Goal: Complete application form: Complete application form

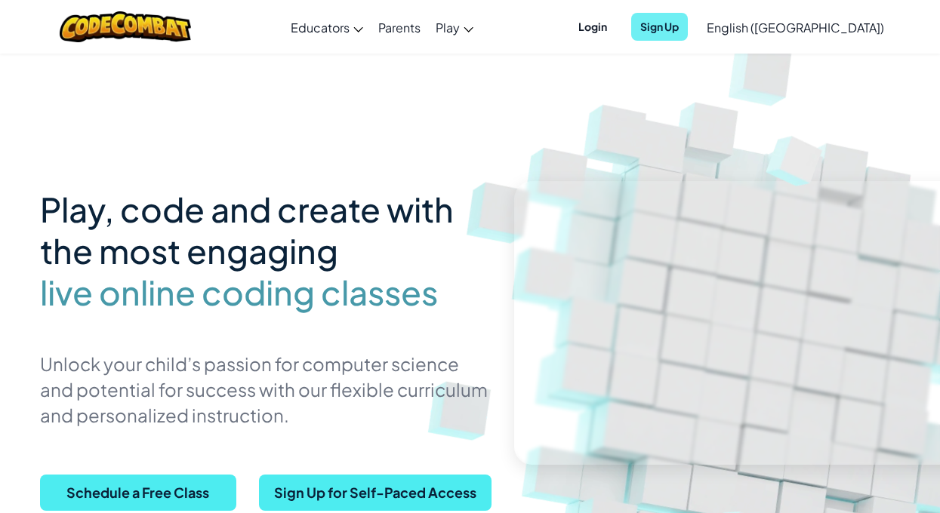
click at [688, 23] on span "Sign Up" at bounding box center [659, 27] width 57 height 28
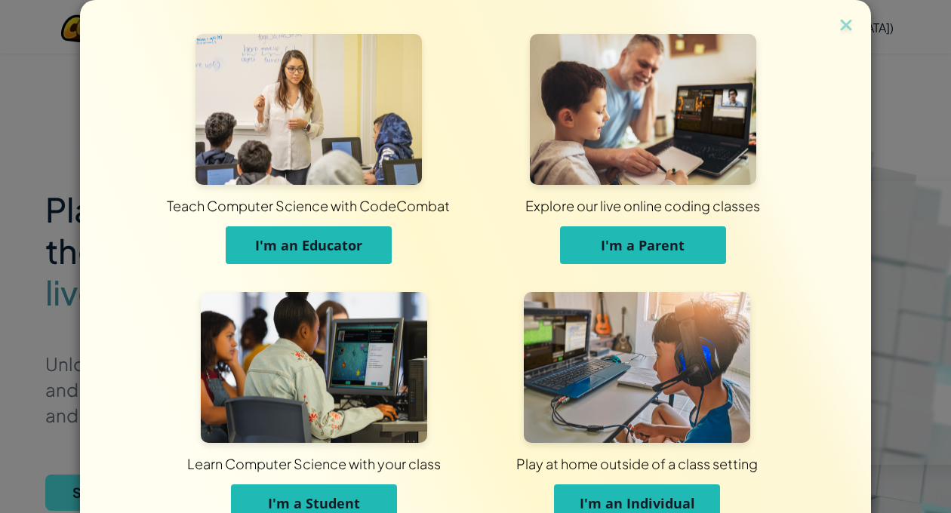
click at [616, 494] on span "I'm an Individual" at bounding box center [637, 503] width 115 height 18
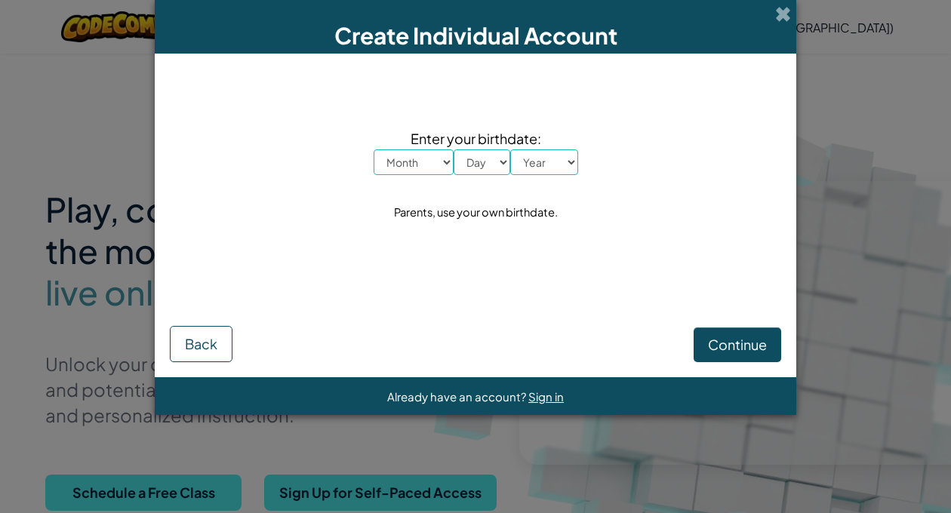
click at [443, 162] on select "Month January February March April May June July August September October Novem…" at bounding box center [414, 162] width 80 height 26
select select "9"
click at [374, 149] on select "Month January February March April May June July August September October Novem…" at bounding box center [414, 162] width 80 height 26
click at [491, 178] on div "Enter your birthdate: Month January February March April May June July August S…" at bounding box center [475, 176] width 611 height 214
click at [498, 156] on select "Day 1 2 3 4 5 6 7 8 9 10 11 12 13 14 15 16 17 18 19 20 21 22 23 24 25 26 27 28 …" at bounding box center [482, 162] width 57 height 26
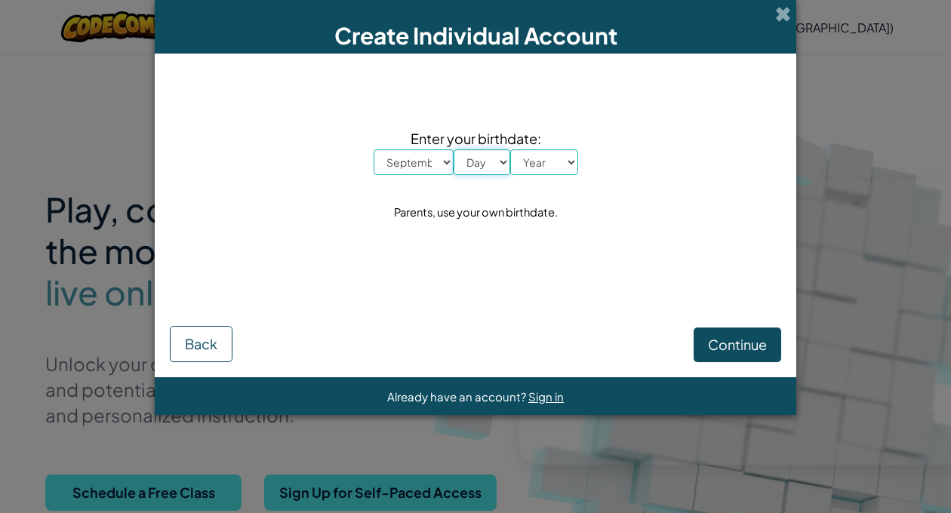
select select "15"
click at [454, 149] on select "Day 1 2 3 4 5 6 7 8 9 10 11 12 13 14 15 16 17 18 19 20 21 22 23 24 25 26 27 28 …" at bounding box center [482, 162] width 57 height 26
click at [544, 156] on select "Year [DATE] 2024 2023 2022 2021 2020 2019 2018 2017 2016 2015 2014 2013 2012 20…" at bounding box center [544, 162] width 68 height 26
select select "2016"
click at [510, 149] on select "Year [DATE] 2024 2023 2022 2021 2020 2019 2018 2017 2016 2015 2014 2013 2012 20…" at bounding box center [544, 162] width 68 height 26
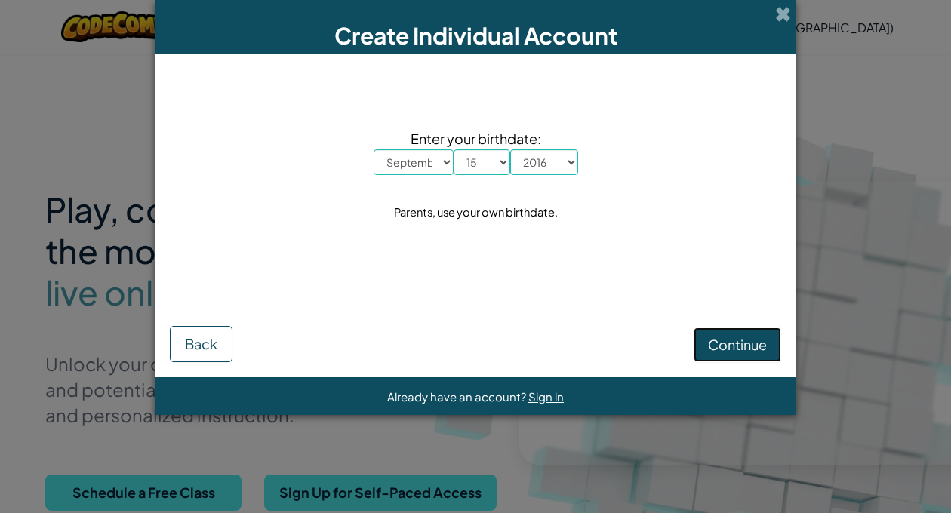
click at [742, 334] on button "Continue" at bounding box center [738, 345] width 88 height 35
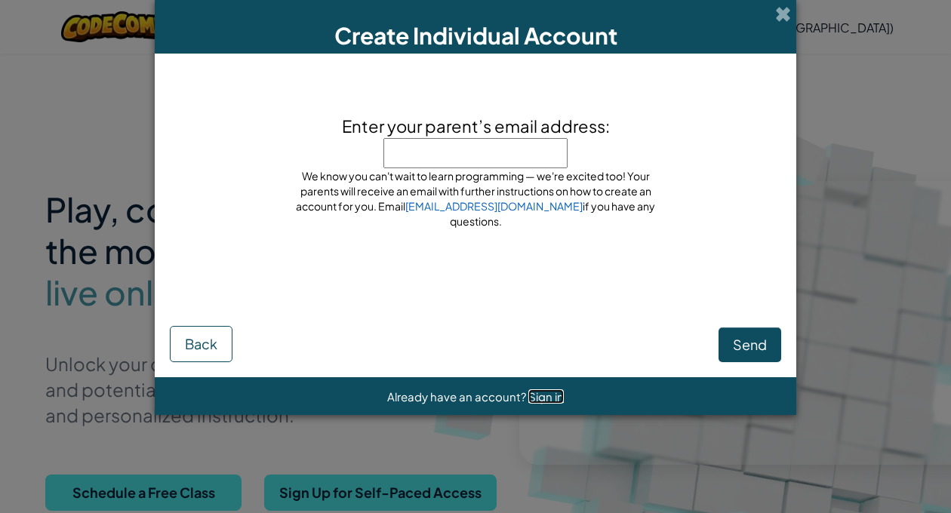
click at [547, 392] on span "Sign in" at bounding box center [545, 397] width 35 height 14
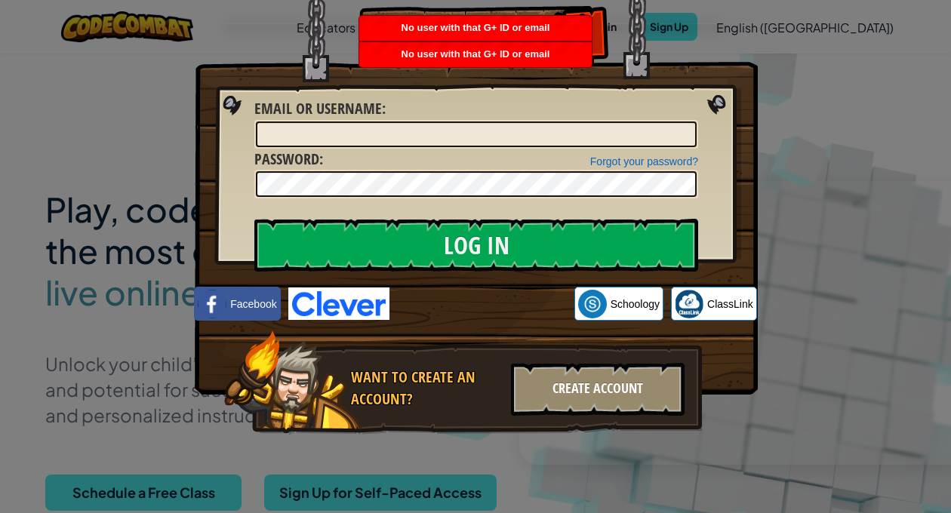
click at [605, 375] on div "Create Account" at bounding box center [598, 389] width 174 height 53
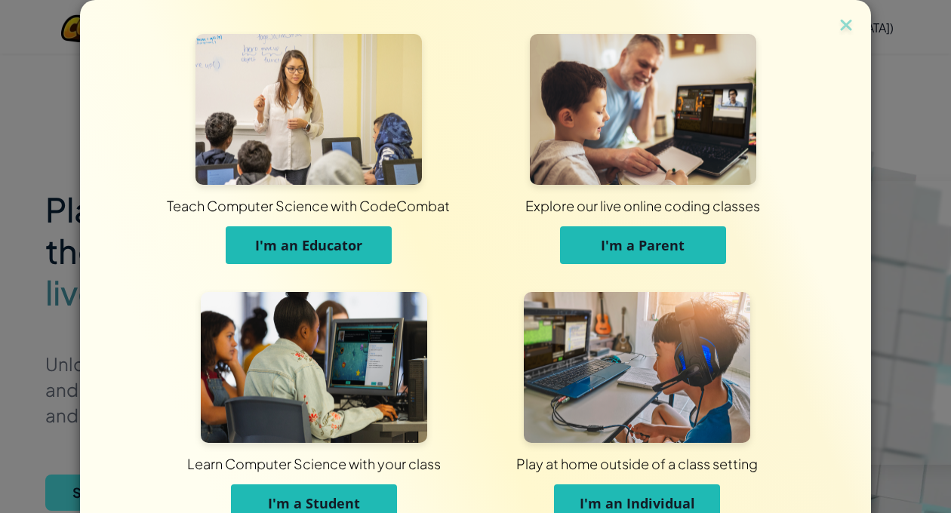
click at [327, 505] on span "I'm a Student" at bounding box center [314, 503] width 92 height 18
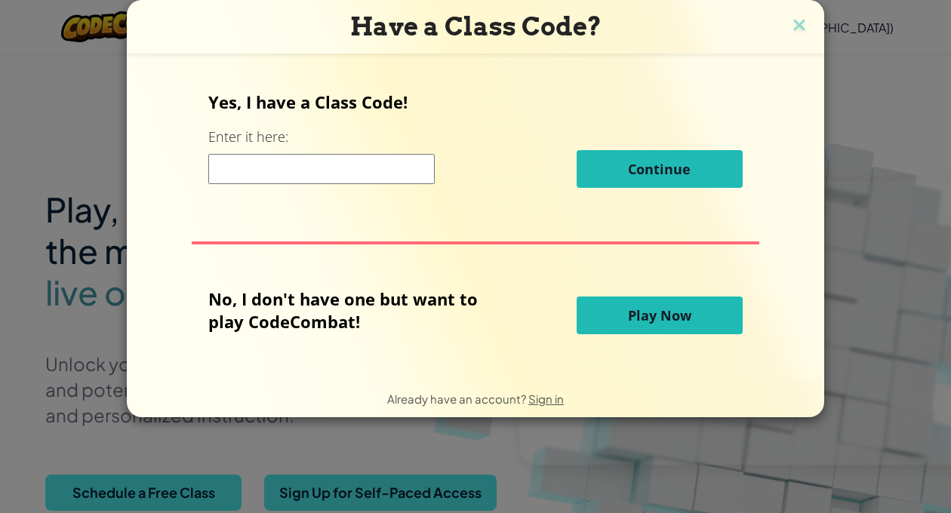
click at [667, 325] on span "Play Now" at bounding box center [659, 315] width 63 height 18
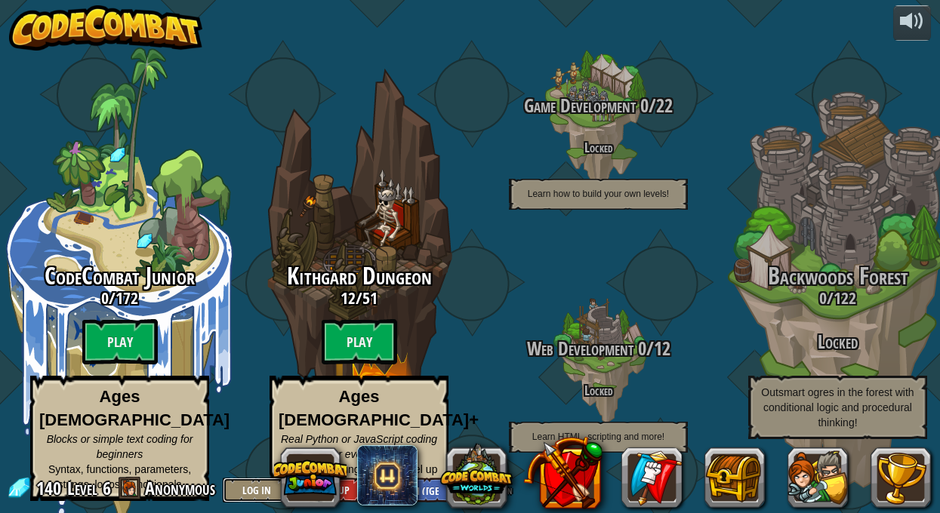
click at [266, 485] on button "Log In" at bounding box center [257, 490] width 68 height 25
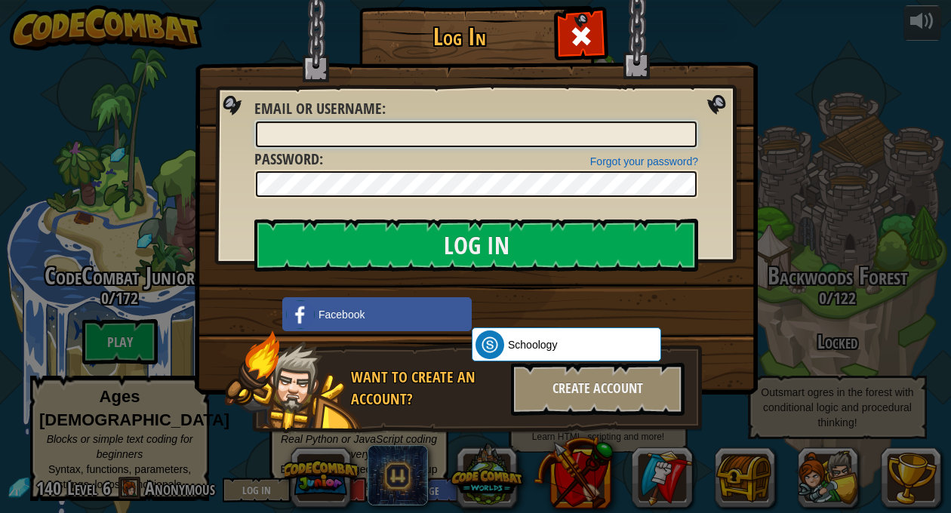
click at [448, 134] on input "Email or Username :" at bounding box center [476, 135] width 441 height 26
type input "guga"
click at [621, 162] on link "Forgot your password?" at bounding box center [644, 162] width 108 height 12
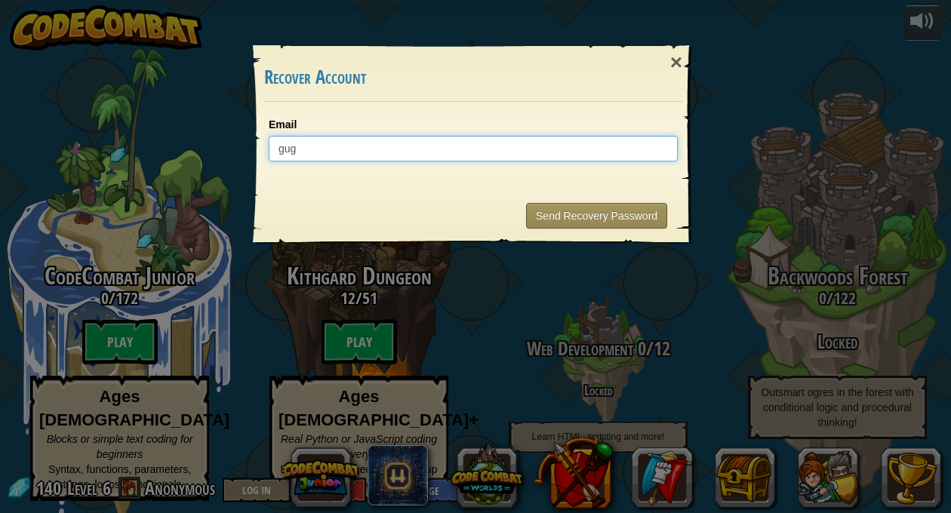
type input "gugaengineer123@gmail.com"
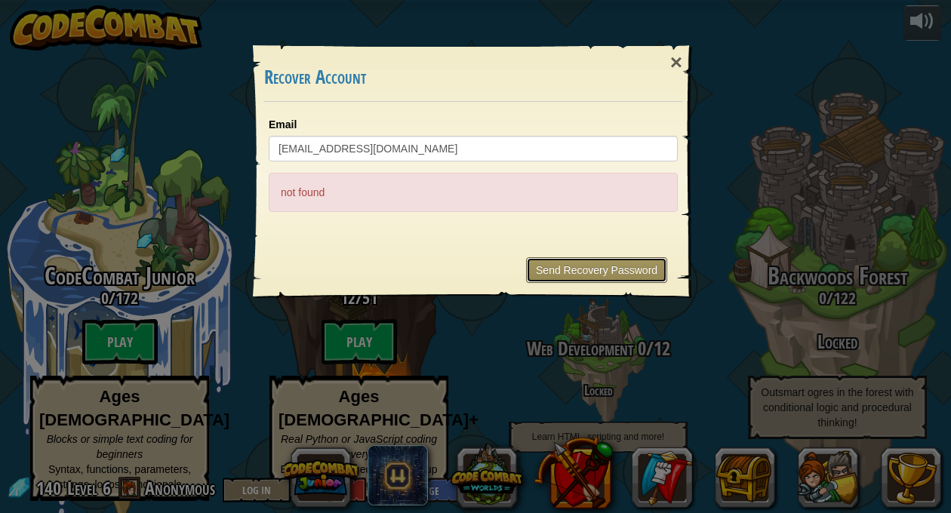
drag, startPoint x: 599, startPoint y: 269, endPoint x: 559, endPoint y: 269, distance: 40.8
click at [559, 269] on button "Send Recovery Password" at bounding box center [596, 270] width 141 height 26
drag, startPoint x: 450, startPoint y: 133, endPoint x: 376, endPoint y: 177, distance: 86.4
click at [19, 2] on div "× Recover Account Email gugaengineer123@gmail.com not found Sending... Send Rec…" at bounding box center [475, 256] width 951 height 513
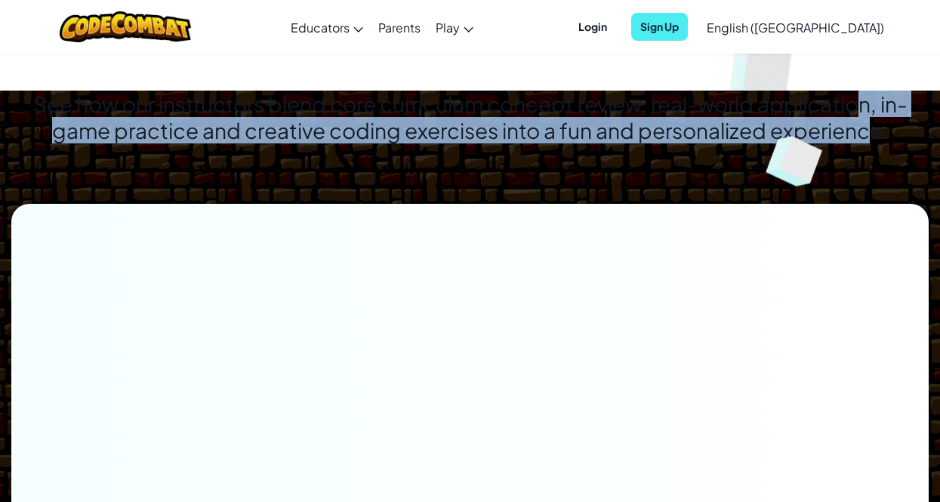
drag, startPoint x: 716, startPoint y: 121, endPoint x: 708, endPoint y: 82, distance: 39.2
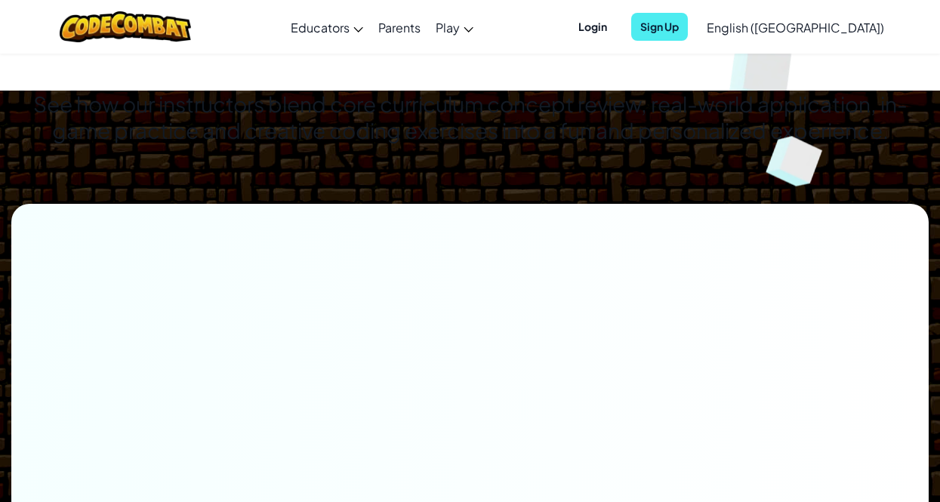
click at [724, 190] on div "See how our instructors blend core curriculum concept review, real-world applic…" at bounding box center [470, 147] width 940 height 113
click at [688, 29] on span "Sign Up" at bounding box center [659, 27] width 57 height 28
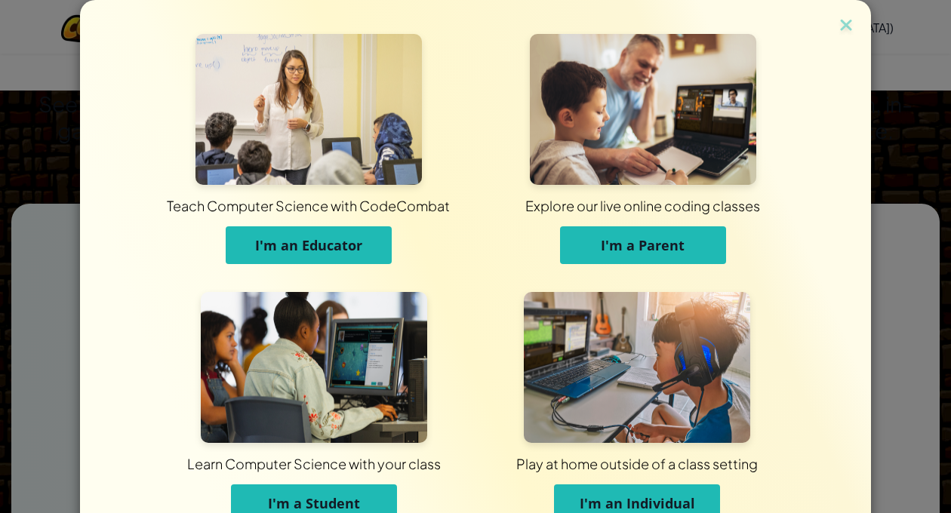
click at [612, 500] on span "I'm an Individual" at bounding box center [637, 503] width 115 height 18
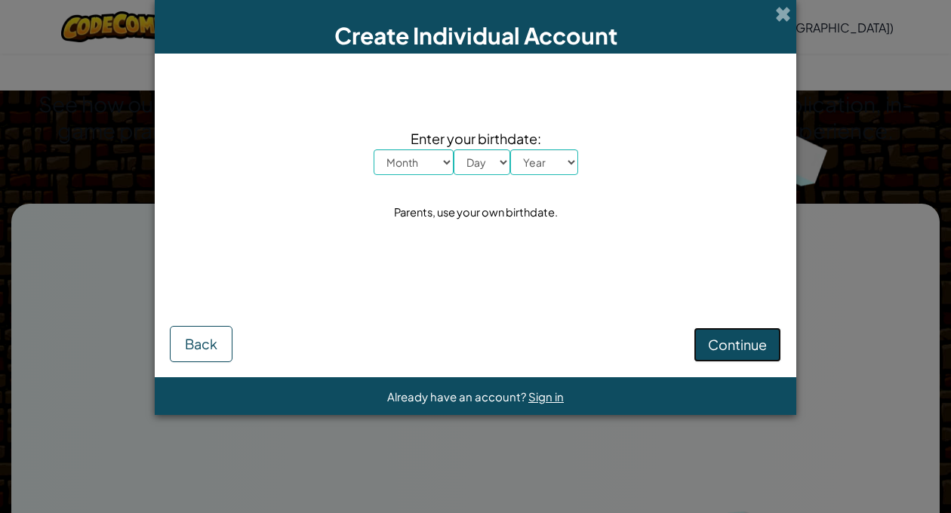
click at [759, 350] on span "Continue" at bounding box center [737, 344] width 59 height 17
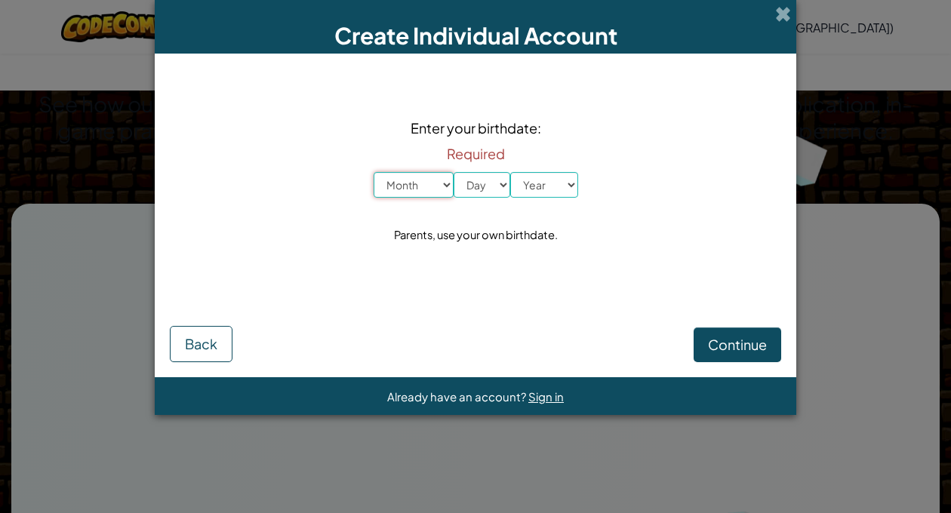
click at [444, 196] on select "Month January February March April May June July August September October Novem…" at bounding box center [414, 185] width 80 height 26
select select "8"
click at [374, 172] on select "Month January February March April May June July August September October Novem…" at bounding box center [414, 185] width 80 height 26
click at [488, 183] on select "Day 1 2 3 4 5 6 7 8 9 10 11 12 13 14 15 16 17 18 19 20 21 22 23 24 25 26 27 28 …" at bounding box center [482, 185] width 57 height 26
select select "15"
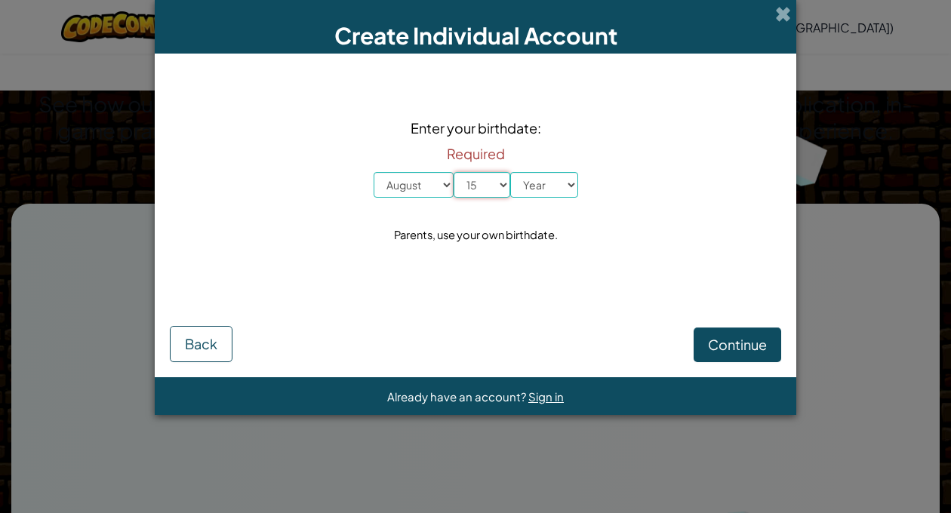
click at [454, 172] on select "Day 1 2 3 4 5 6 7 8 9 10 11 12 13 14 15 16 17 18 19 20 21 22 23 24 25 26 27 28 …" at bounding box center [482, 185] width 57 height 26
click at [562, 191] on select "Year [DATE] 2024 2023 2022 2021 2020 2019 2018 2017 2016 2015 2014 2013 2012 20…" at bounding box center [544, 185] width 68 height 26
select select "1981"
click at [510, 172] on select "Year [DATE] 2024 2023 2022 2021 2020 2019 2018 2017 2016 2015 2014 2013 2012 20…" at bounding box center [544, 185] width 68 height 26
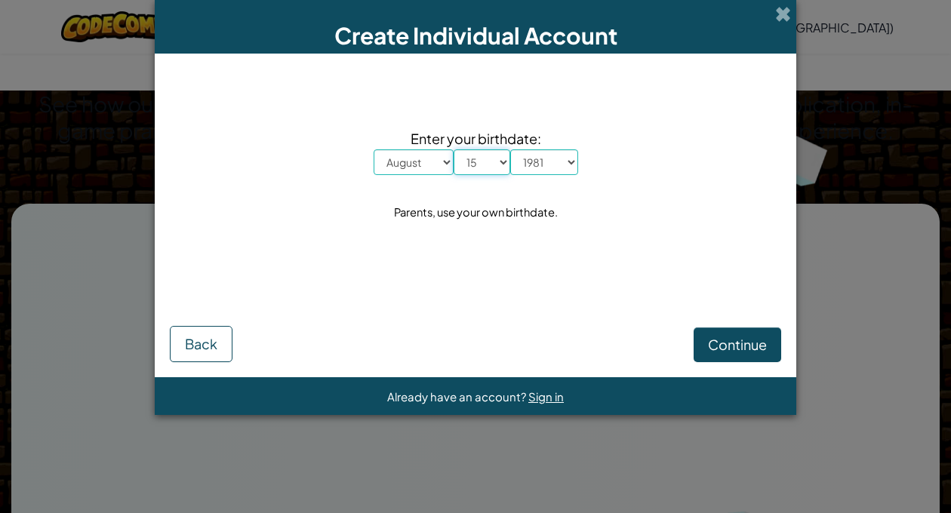
click at [508, 161] on select "Day 1 2 3 4 5 6 7 8 9 10 11 12 13 14 15 16 17 18 19 20 21 22 23 24 25 26 27 28 …" at bounding box center [482, 162] width 57 height 26
select select "24"
click at [454, 149] on select "Day 1 2 3 4 5 6 7 8 9 10 11 12 13 14 15 16 17 18 19 20 21 22 23 24 25 26 27 28 …" at bounding box center [482, 162] width 57 height 26
click at [723, 343] on span "Continue" at bounding box center [737, 344] width 59 height 17
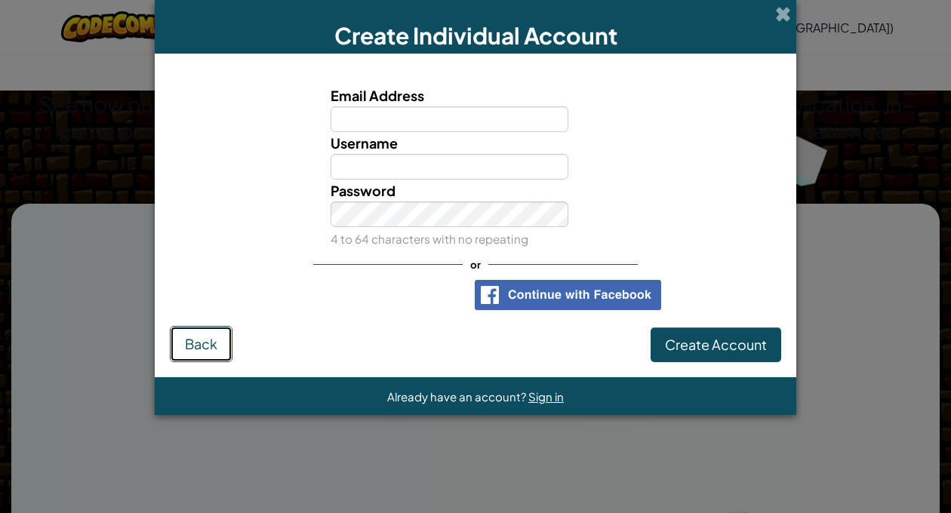
click at [211, 356] on button "Back" at bounding box center [201, 344] width 63 height 36
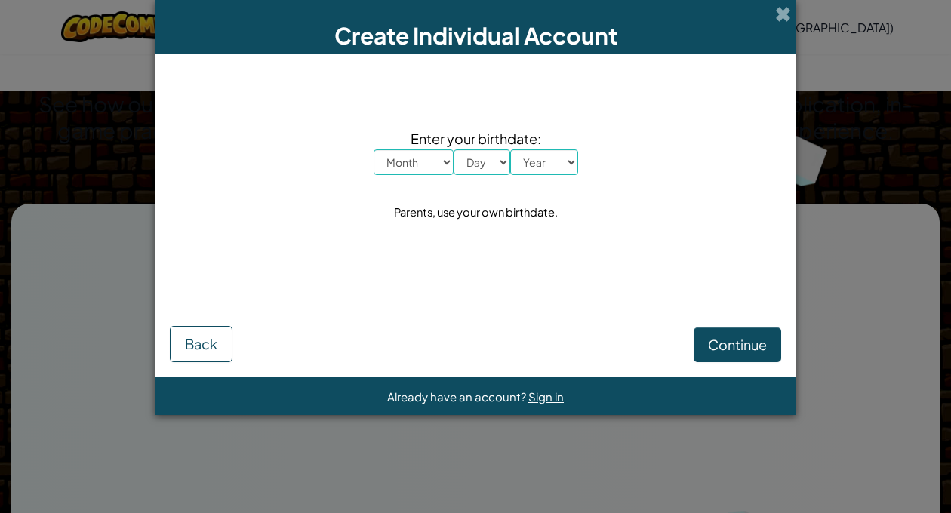
click at [445, 160] on select "Month January February March April May June July August September October Novem…" at bounding box center [414, 162] width 80 height 26
select select "9"
click at [374, 149] on select "Month January February March April May June July August September October Novem…" at bounding box center [414, 162] width 80 height 26
click at [474, 157] on select "Day 1 2 3 4 5 6 7 8 9 10 11 12 13 14 15 16 17 18 19 20 21 22 23 24 25 26 27 28 …" at bounding box center [482, 162] width 57 height 26
select select "15"
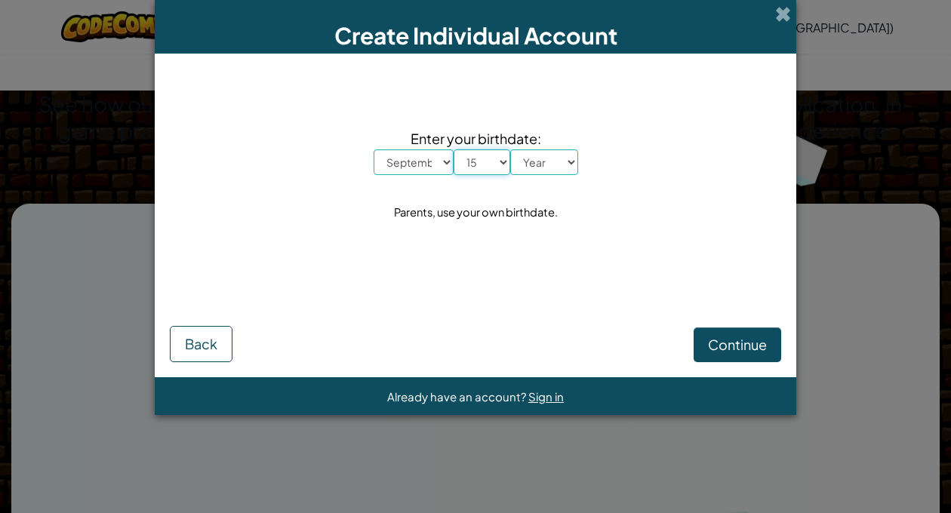
click at [454, 149] on select "Day 1 2 3 4 5 6 7 8 9 10 11 12 13 14 15 16 17 18 19 20 21 22 23 24 25 26 27 28 …" at bounding box center [482, 162] width 57 height 26
drag, startPoint x: 550, startPoint y: 153, endPoint x: 531, endPoint y: 383, distance: 231.0
click at [531, 383] on div "Already have an account? Sign in" at bounding box center [476, 396] width 642 height 38
click at [570, 162] on select "Year [DATE] 2024 2023 2022 2021 2020 2019 2018 2017 2016 2015 2014 2013 2012 20…" at bounding box center [544, 162] width 68 height 26
select select "2016"
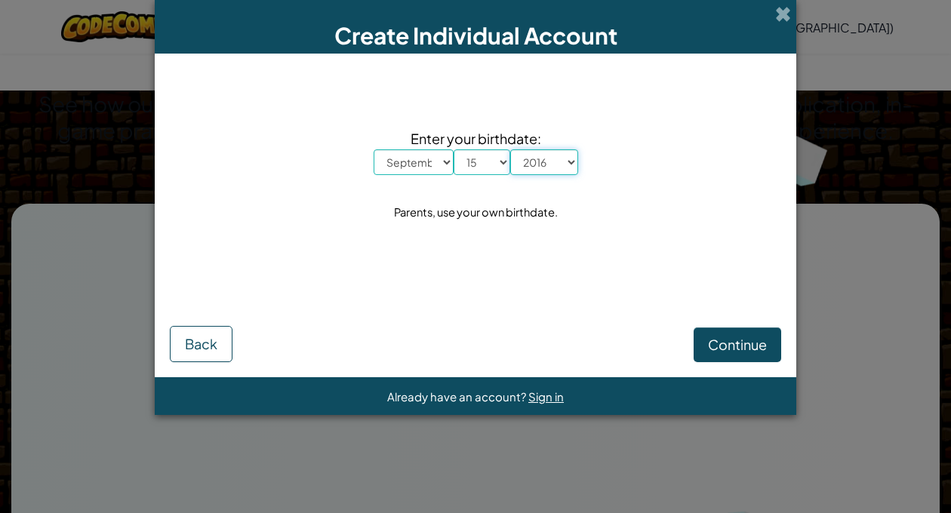
click at [510, 149] on select "Year [DATE] 2024 2023 2022 2021 2020 2019 2018 2017 2016 2015 2014 2013 2012 20…" at bounding box center [544, 162] width 68 height 26
click at [765, 336] on span "Continue" at bounding box center [737, 344] width 59 height 17
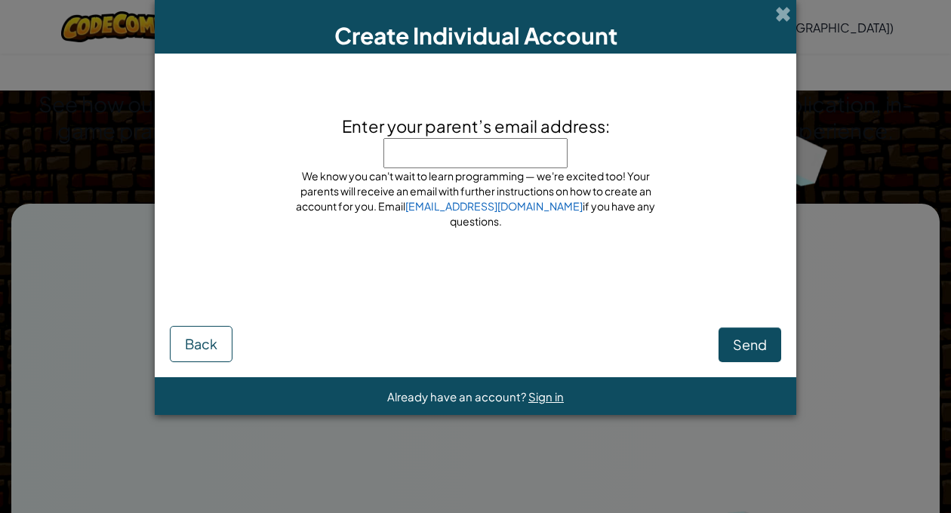
type input "g"
click at [758, 340] on span "Send" at bounding box center [750, 344] width 34 height 17
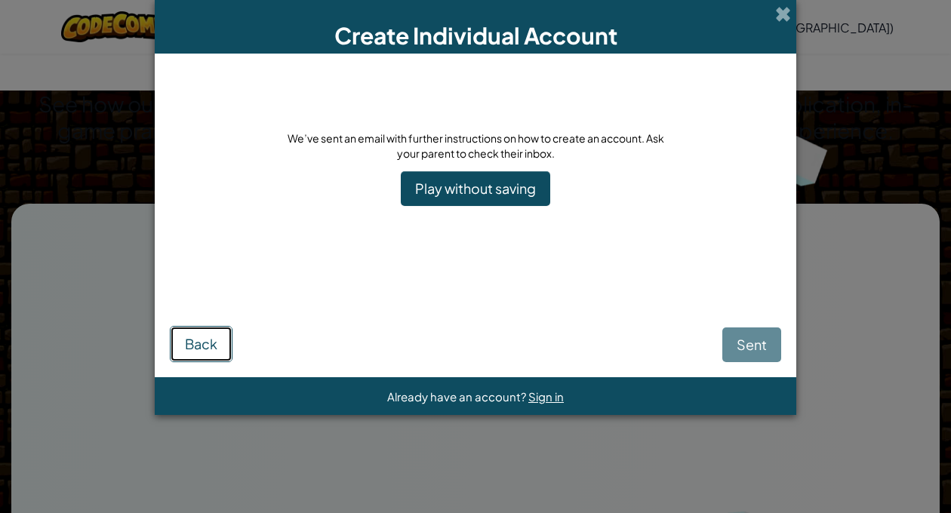
click at [207, 334] on button "Back" at bounding box center [201, 344] width 63 height 36
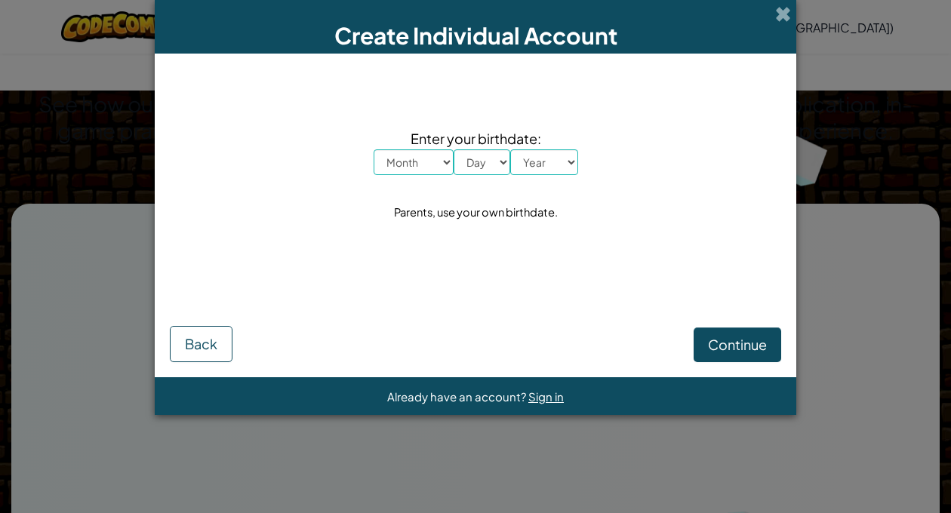
click at [448, 158] on select "Month January February March April May June July August September October Novem…" at bounding box center [414, 162] width 80 height 26
select select "9"
click at [374, 149] on select "Month January February March April May June July August September October Novem…" at bounding box center [414, 162] width 80 height 26
click at [500, 166] on select "Day 1 2 3 4 5 6 7 8 9 10 11 12 13 14 15 16 17 18 19 20 21 22 23 24 25 26 27 28 …" at bounding box center [482, 162] width 57 height 26
select select "15"
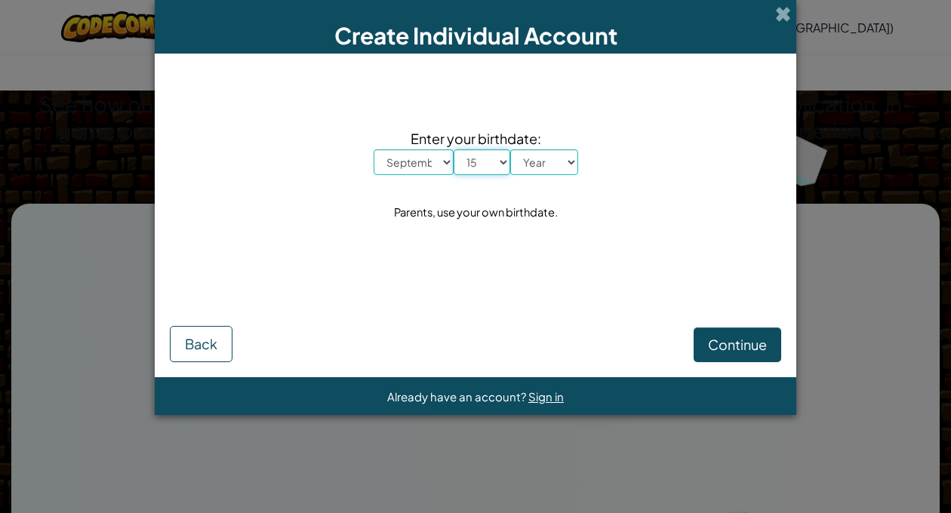
click at [454, 149] on select "Day 1 2 3 4 5 6 7 8 9 10 11 12 13 14 15 16 17 18 19 20 21 22 23 24 25 26 27 28 …" at bounding box center [482, 162] width 57 height 26
click at [555, 159] on select "Year [DATE] 2024 2023 2022 2021 2020 2019 2018 2017 2016 2015 2014 2013 2012 20…" at bounding box center [544, 162] width 68 height 26
click at [510, 149] on select "Year [DATE] 2024 2023 2022 2021 2020 2019 2018 2017 2016 2015 2014 2013 2012 20…" at bounding box center [544, 162] width 68 height 26
drag, startPoint x: 571, startPoint y: 165, endPoint x: 568, endPoint y: 155, distance: 11.2
click at [568, 155] on select "Year [DATE] 2024 2023 2022 2021 2020 2019 2018 2017 2016 2015 2014 2013 2012 20…" at bounding box center [544, 162] width 68 height 26
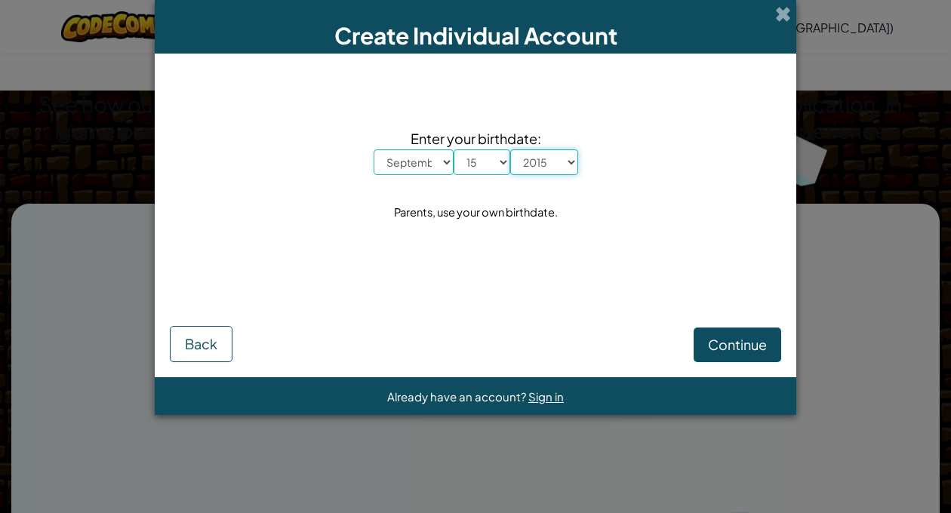
select select "2016"
click at [510, 149] on select "Year [DATE] 2024 2023 2022 2021 2020 2019 2018 2017 2016 2015 2014 2013 2012 20…" at bounding box center [544, 162] width 68 height 26
click at [756, 350] on span "Continue" at bounding box center [737, 344] width 59 height 17
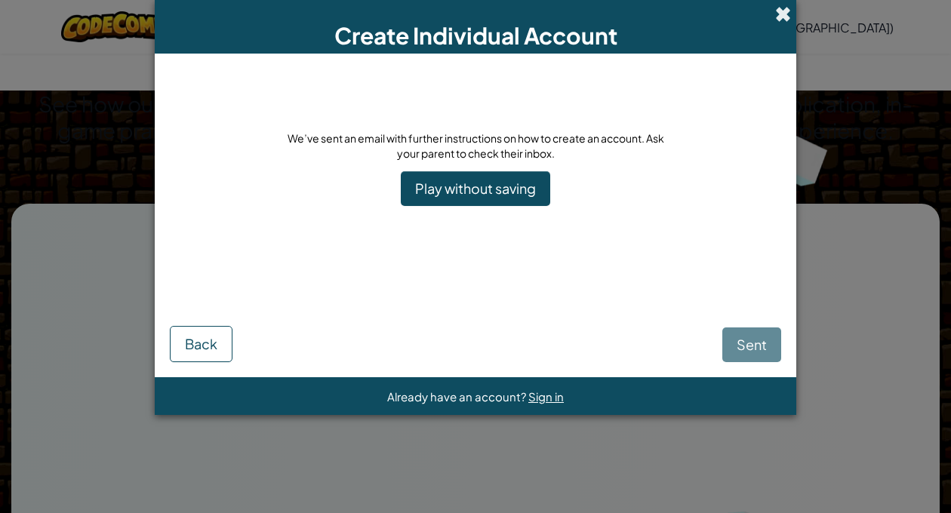
click at [777, 15] on span at bounding box center [783, 14] width 16 height 16
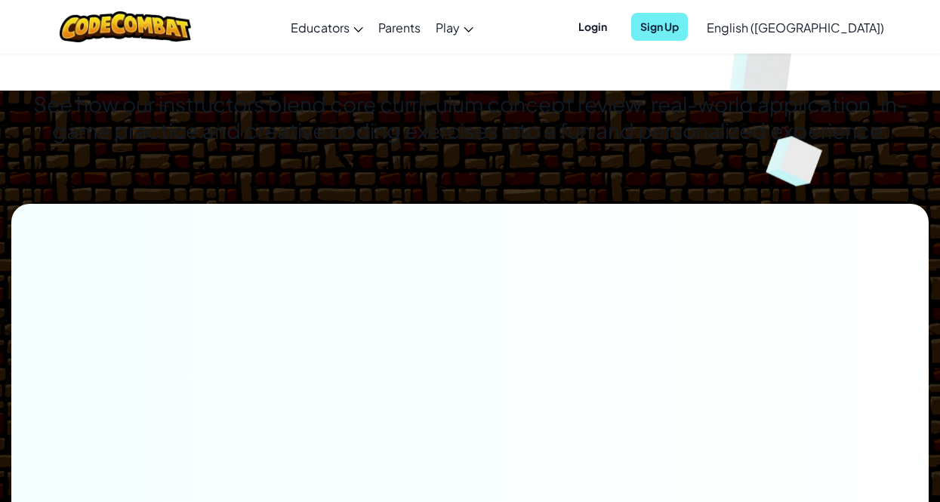
click at [688, 29] on span "Sign Up" at bounding box center [659, 27] width 57 height 28
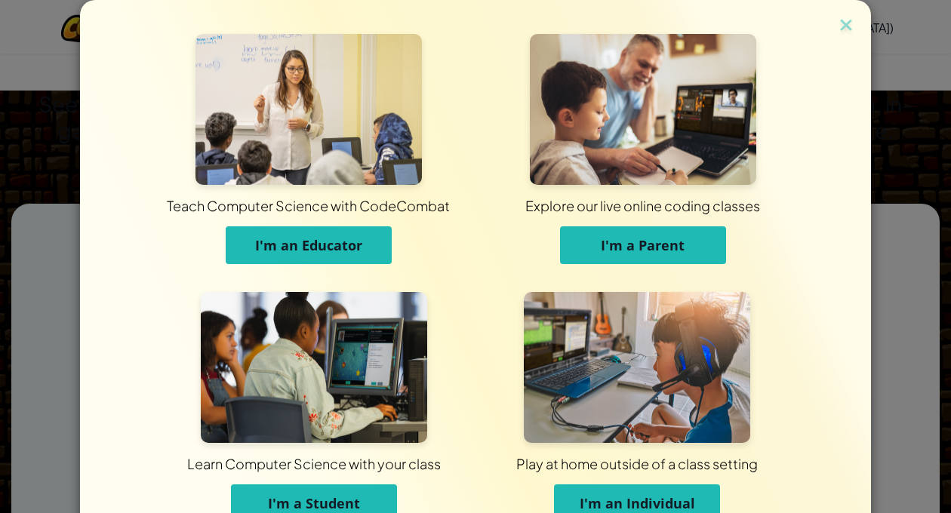
click at [313, 495] on span "I'm a Student" at bounding box center [314, 503] width 92 height 18
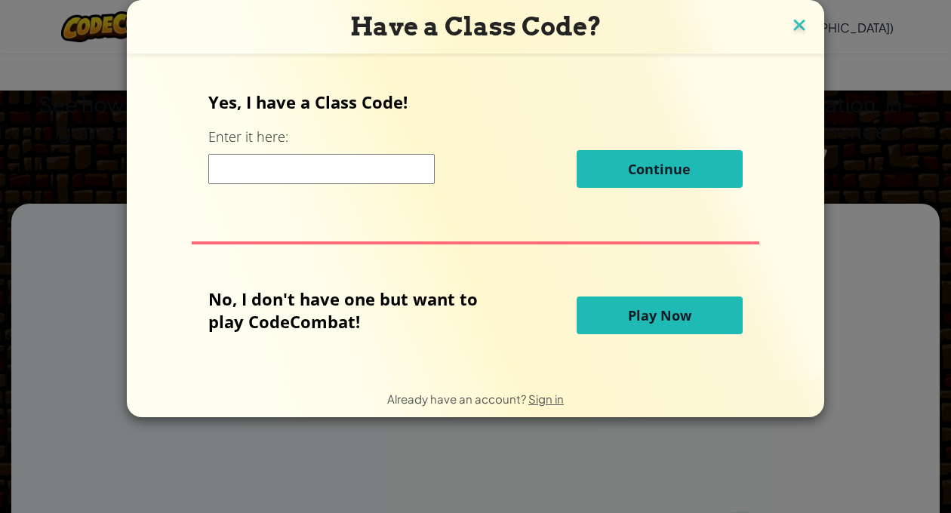
click at [807, 24] on img at bounding box center [800, 26] width 20 height 23
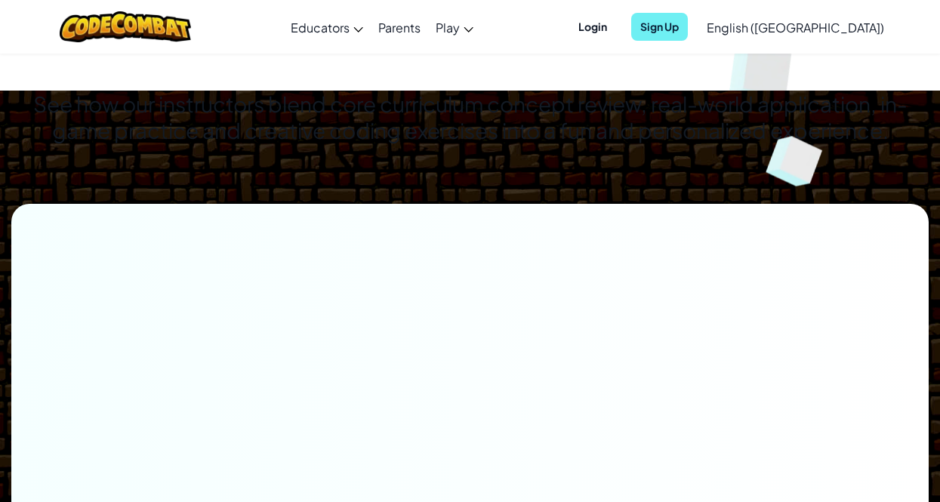
click at [688, 16] on span "Sign Up" at bounding box center [659, 27] width 57 height 28
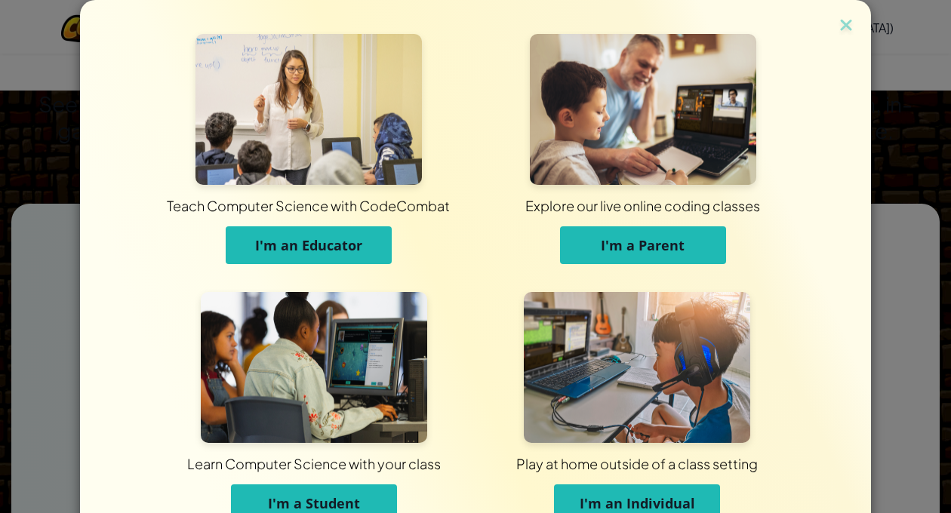
click at [667, 499] on span "I'm an Individual" at bounding box center [637, 503] width 115 height 18
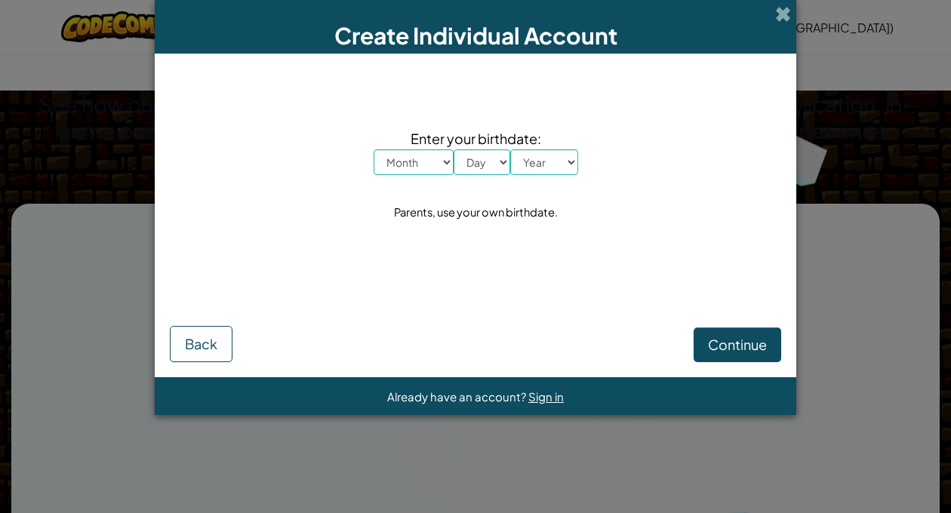
click at [439, 162] on select "Month January February March April May June July August September October Novem…" at bounding box center [414, 162] width 80 height 26
select select "9"
click at [374, 149] on select "Month January February March April May June July August September October Novem…" at bounding box center [414, 162] width 80 height 26
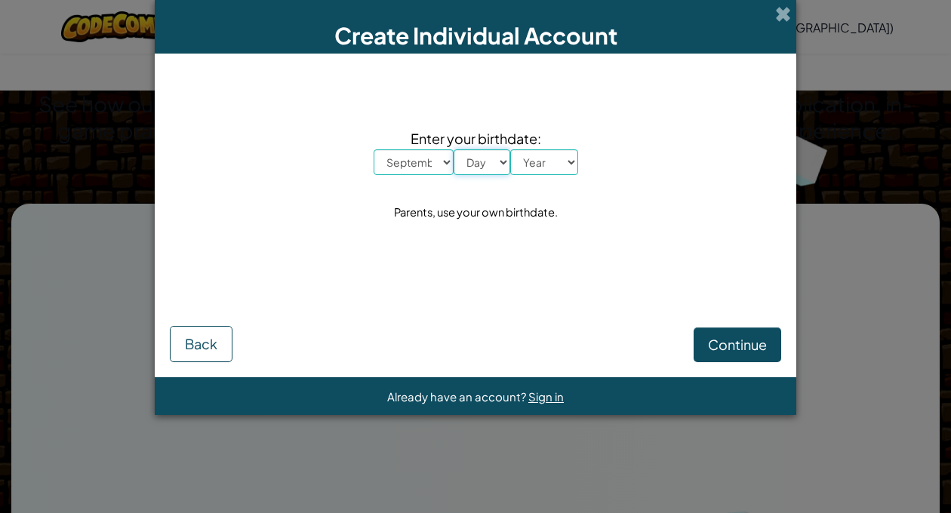
drag, startPoint x: 507, startPoint y: 155, endPoint x: 484, endPoint y: 171, distance: 27.6
click at [484, 171] on select "Day 1 2 3 4 5 6 7 8 9 10 11 12 13 14 15 16 17 18 19 20 21 22 23 24 25 26 27 28 …" at bounding box center [482, 162] width 57 height 26
select select "15"
click at [454, 149] on select "Day 1 2 3 4 5 6 7 8 9 10 11 12 13 14 15 16 17 18 19 20 21 22 23 24 25 26 27 28 …" at bounding box center [482, 162] width 57 height 26
click at [571, 171] on select "Year [DATE] 2024 2023 2022 2021 2020 2019 2018 2017 2016 2015 2014 2013 2012 20…" at bounding box center [544, 162] width 68 height 26
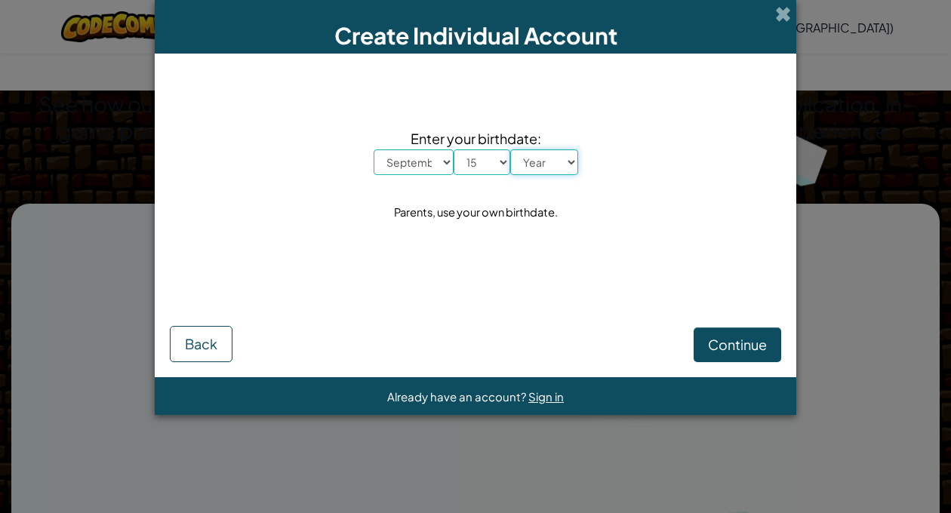
select select "2016"
click at [510, 149] on select "Year [DATE] 2024 2023 2022 2021 2020 2019 2018 2017 2016 2015 2014 2013 2012 20…" at bounding box center [544, 162] width 68 height 26
click at [774, 350] on button "Continue" at bounding box center [738, 345] width 88 height 35
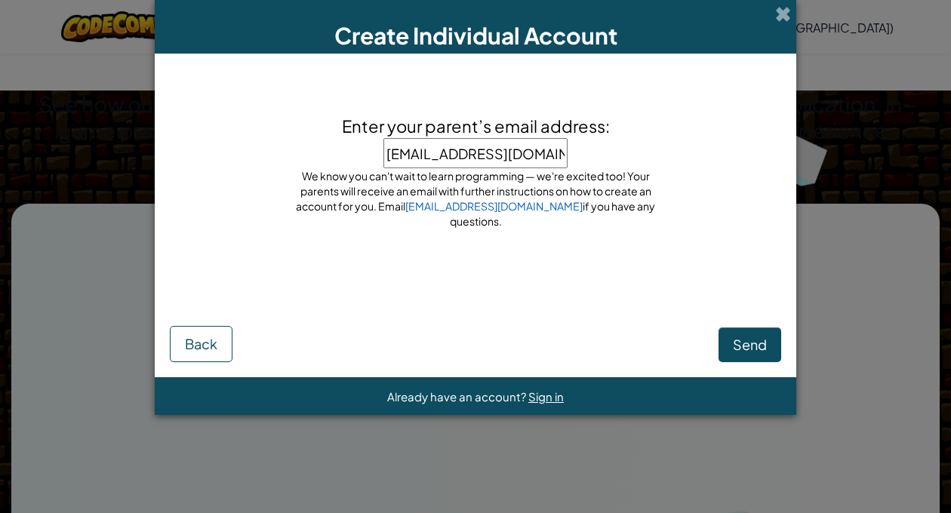
type input "ananddpatil@gmail.com"
click at [751, 334] on button "Send" at bounding box center [750, 345] width 63 height 35
